Goal: Navigation & Orientation: Go to known website

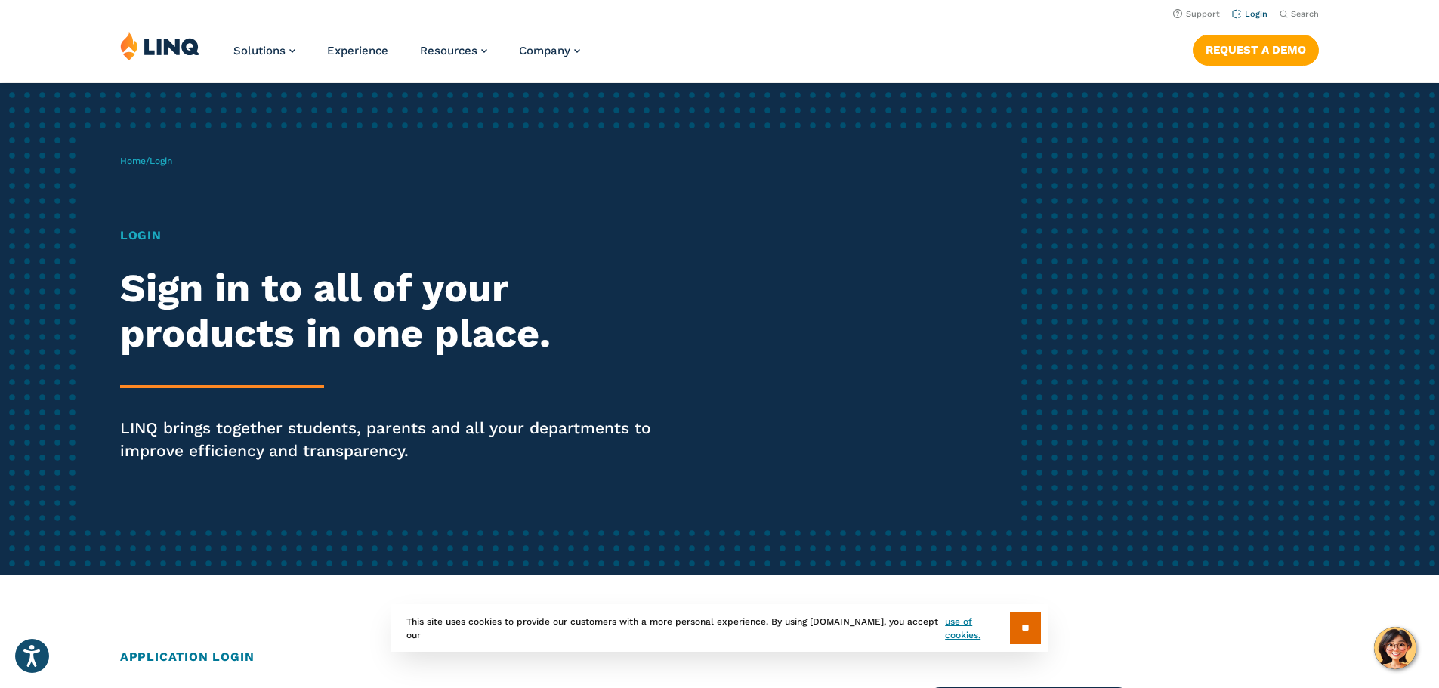
click at [1250, 17] on link "Login" at bounding box center [1250, 14] width 36 height 10
click at [1244, 12] on link "Login" at bounding box center [1250, 14] width 36 height 10
